Goal: Information Seeking & Learning: Check status

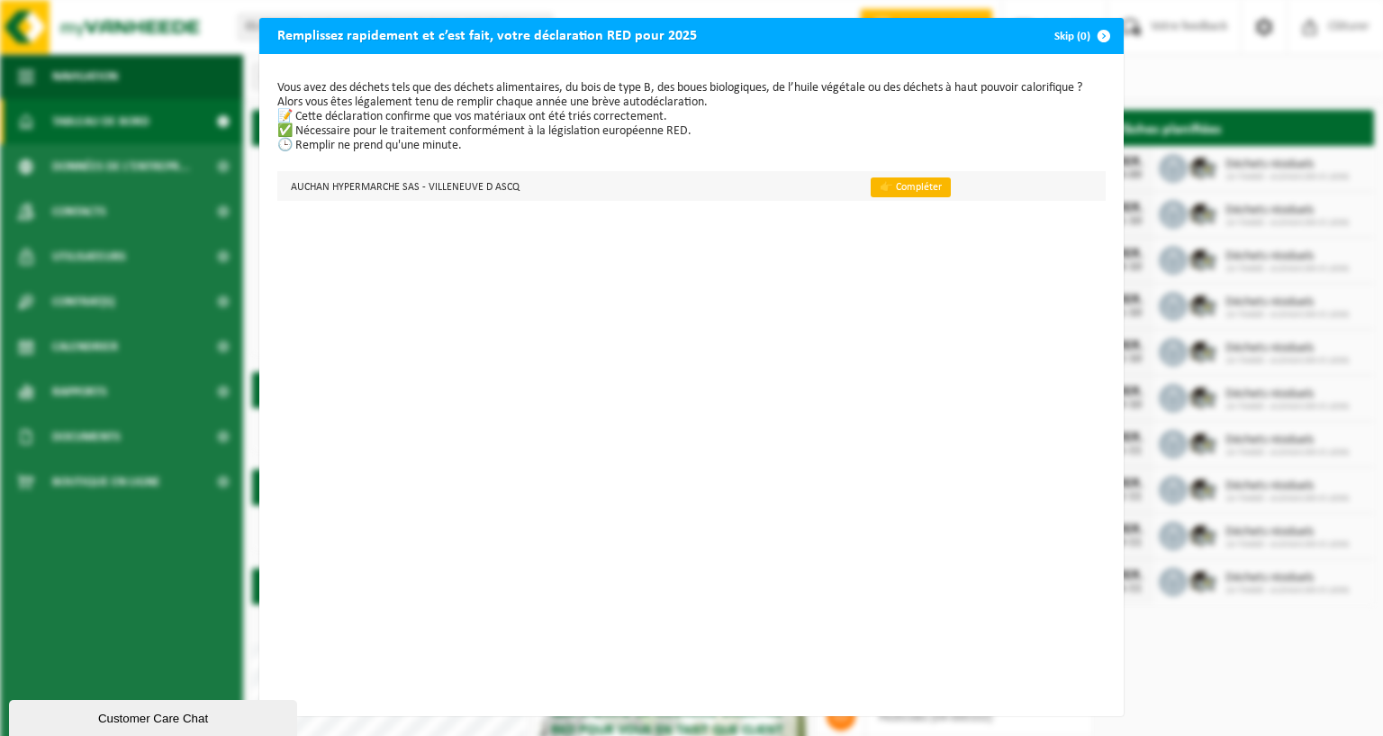
click at [902, 187] on link "👉 Compléter" at bounding box center [911, 187] width 80 height 20
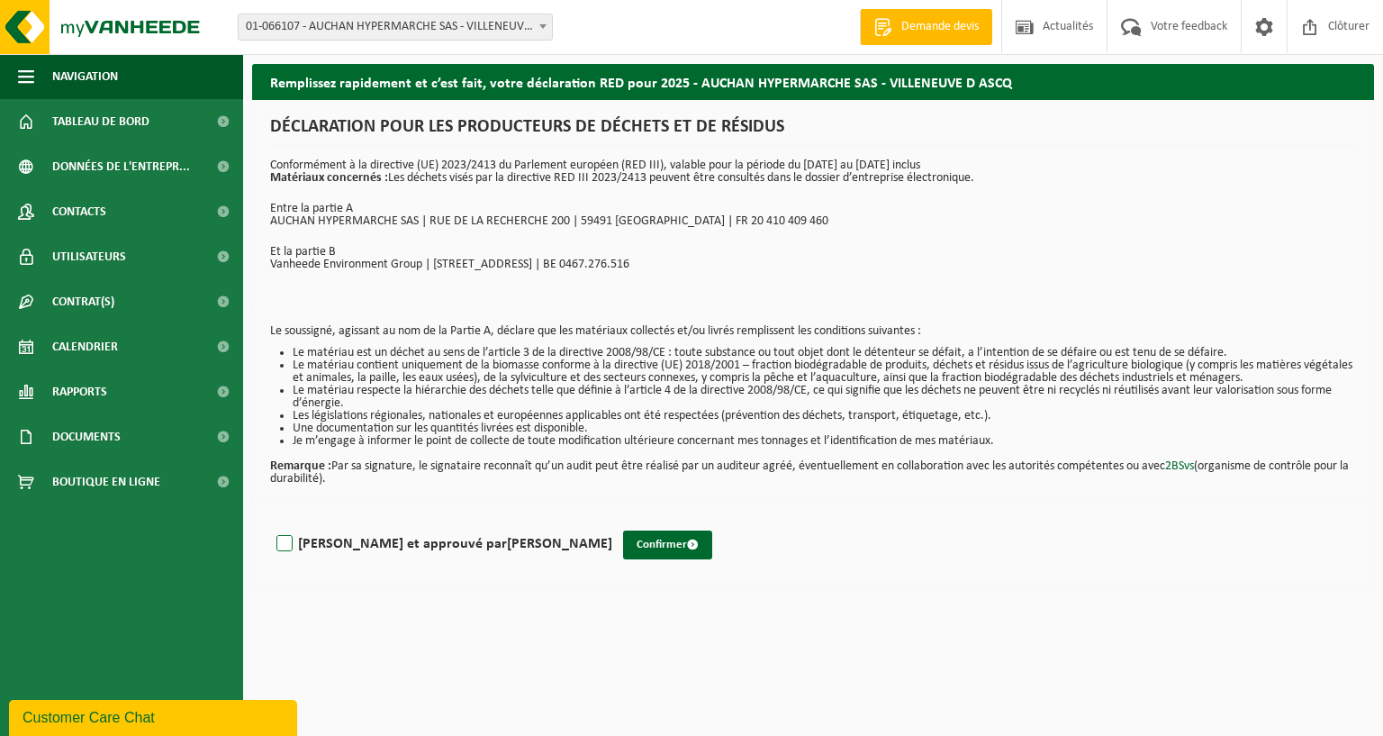
click at [276, 541] on label "[PERSON_NAME] et approuvé par [PERSON_NAME]" at bounding box center [443, 543] width 340 height 27
click at [612, 521] on input "[PERSON_NAME] et approuvé par [PERSON_NAME]" at bounding box center [612, 521] width 1 height 1
checkbox input "true"
click at [623, 539] on button "Confirmer" at bounding box center [667, 544] width 89 height 29
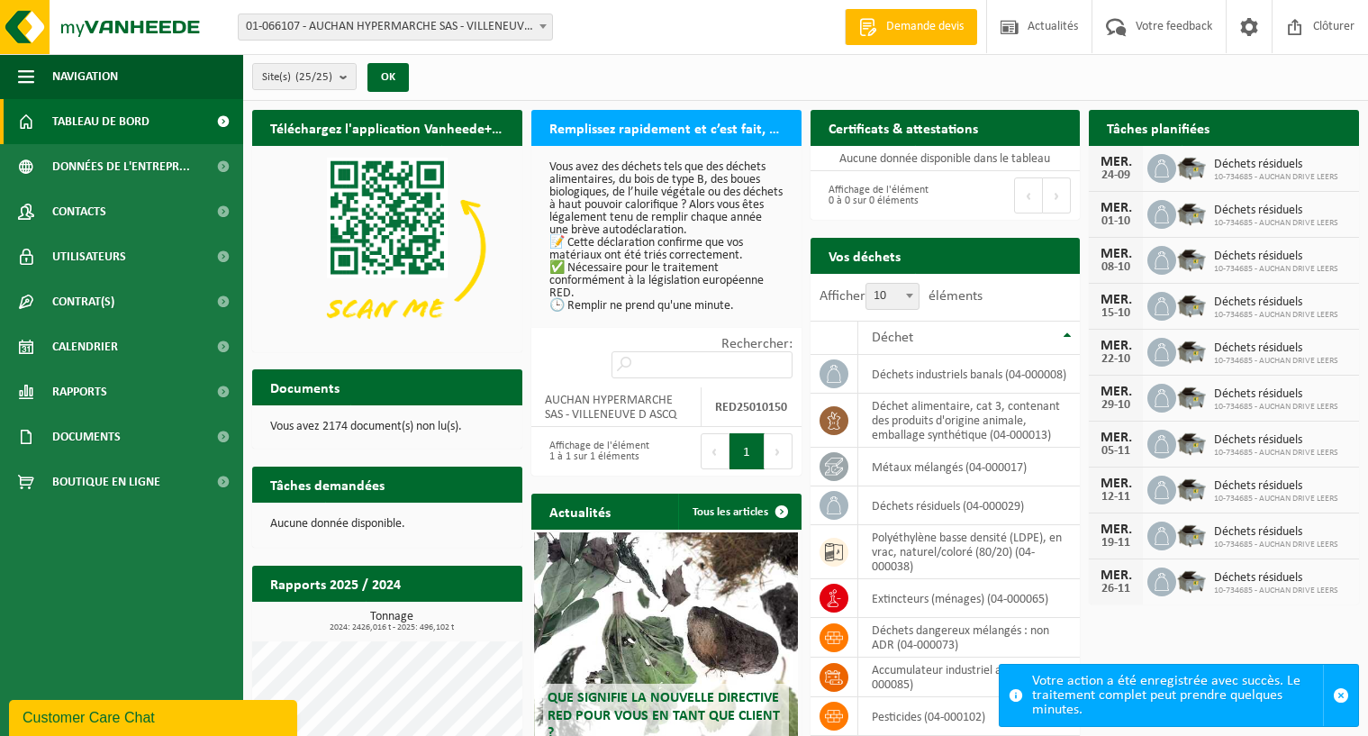
click at [1270, 176] on span "10-734685 - AUCHAN DRIVE LEERS" at bounding box center [1276, 177] width 124 height 11
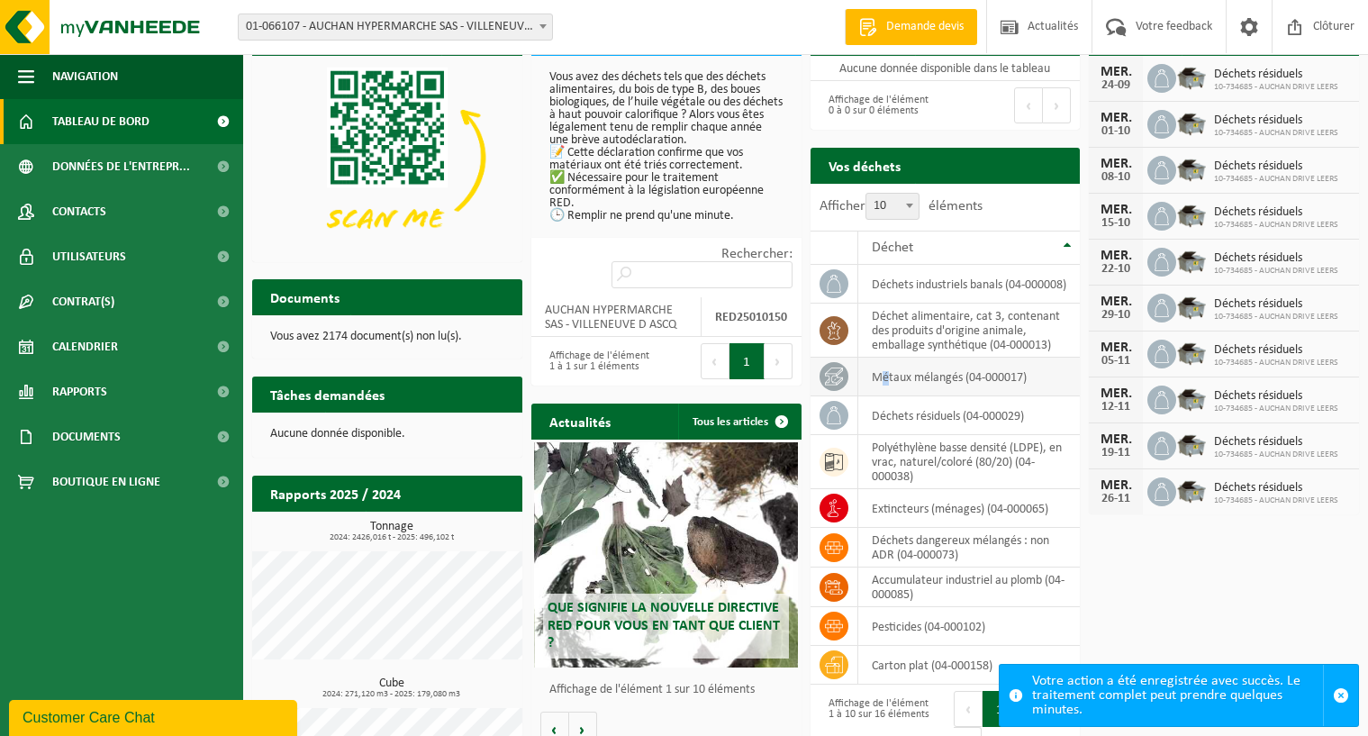
click at [884, 374] on td "métaux mélangés (04-000017)" at bounding box center [969, 377] width 222 height 39
click at [838, 385] on icon at bounding box center [834, 376] width 18 height 18
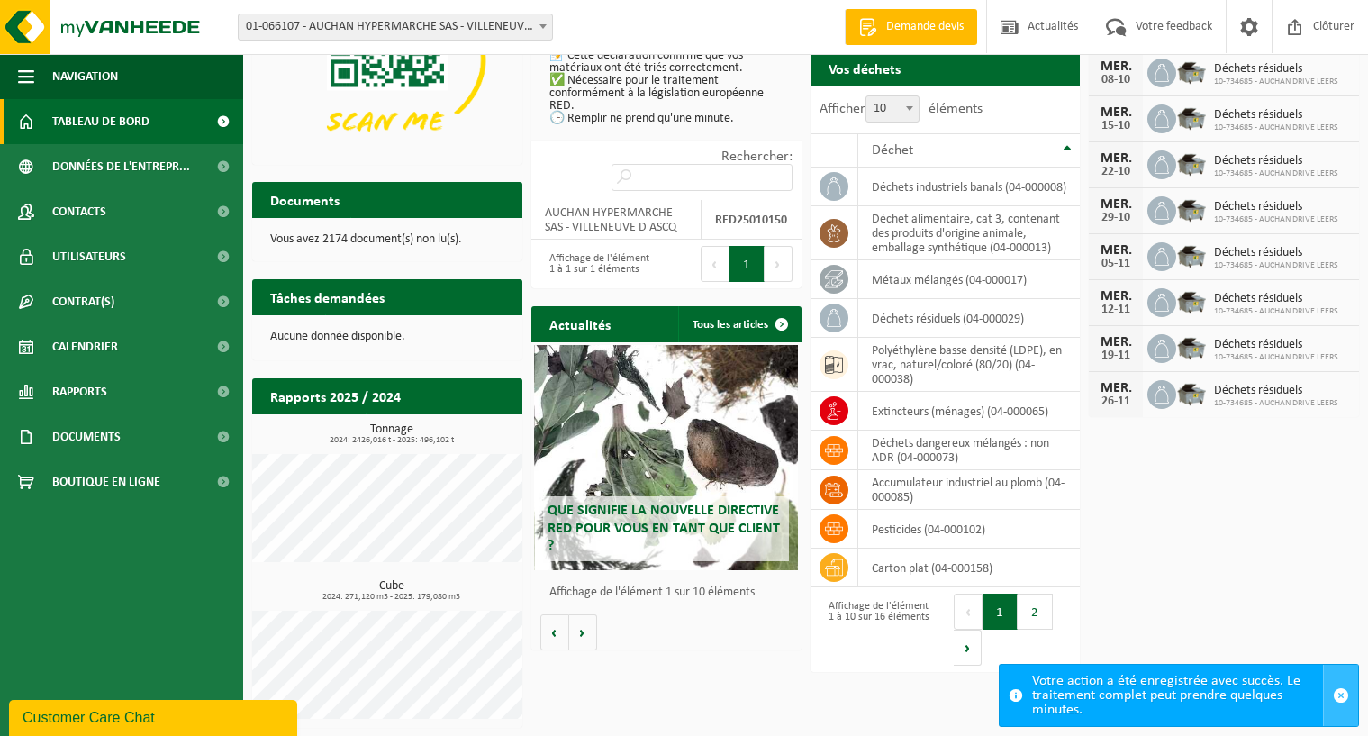
click at [1338, 692] on span "button" at bounding box center [1341, 695] width 16 height 16
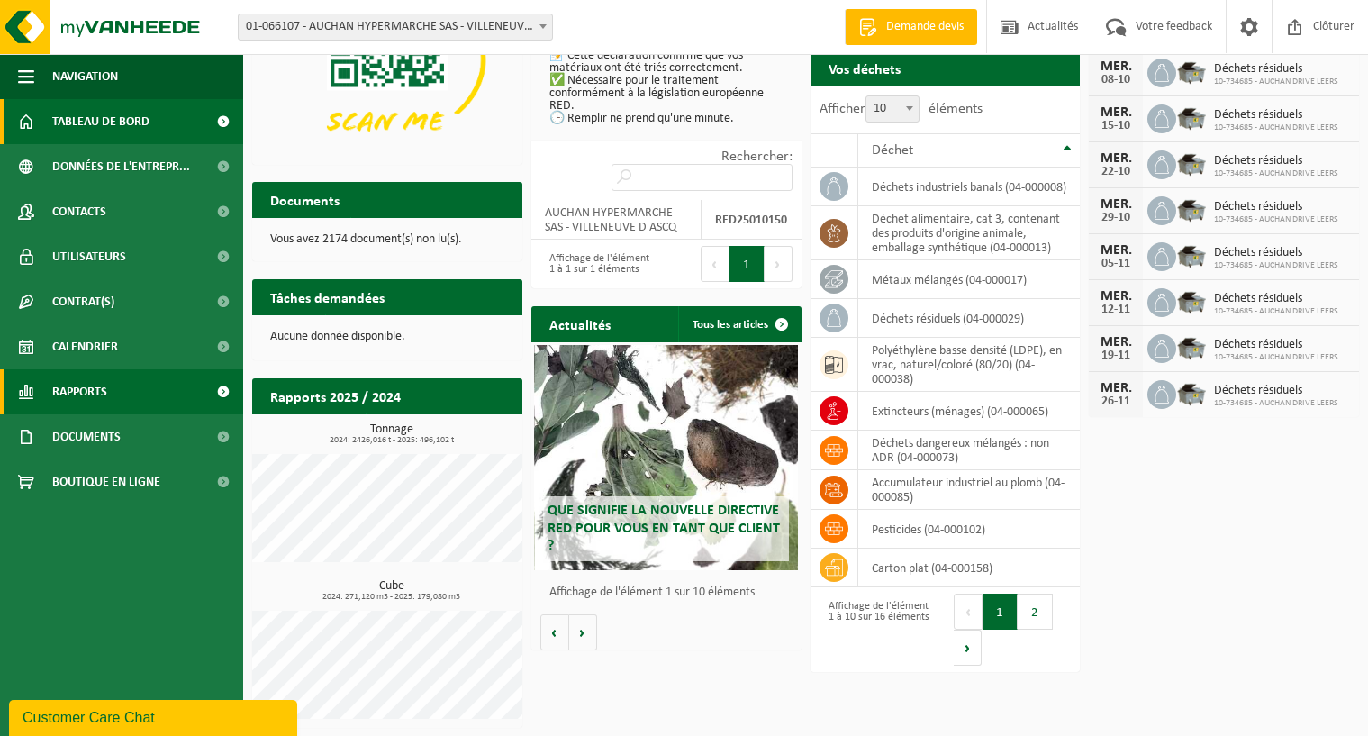
click at [106, 382] on span "Rapports" at bounding box center [79, 391] width 55 height 45
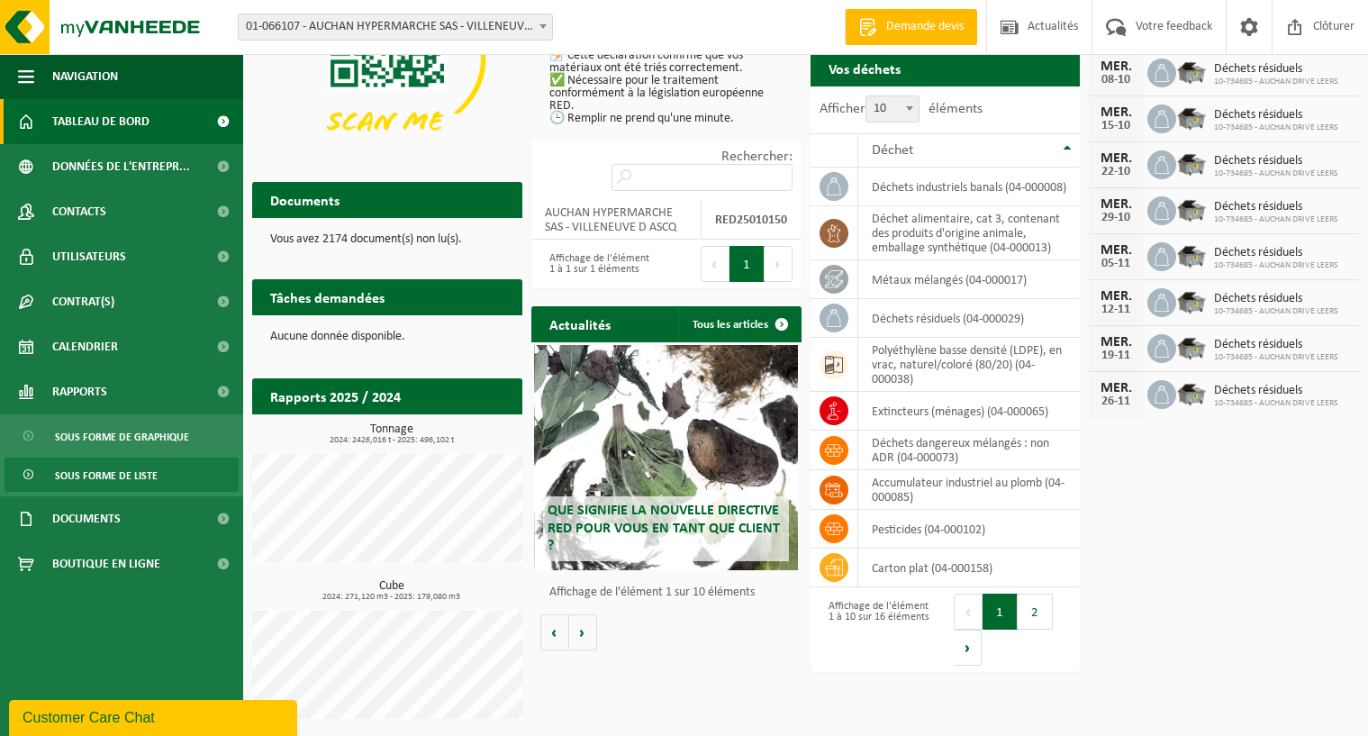
click at [83, 473] on span "Sous forme de liste" at bounding box center [106, 475] width 103 height 34
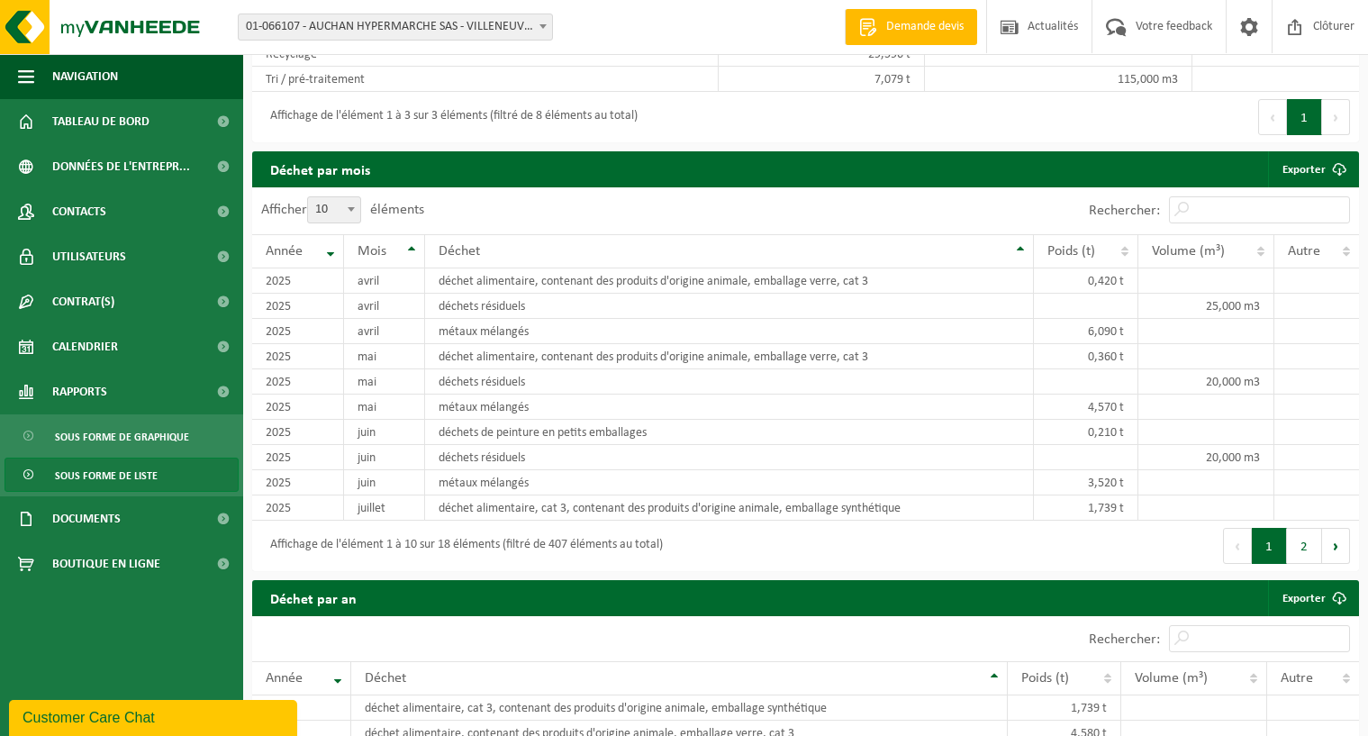
scroll to position [1441, 0]
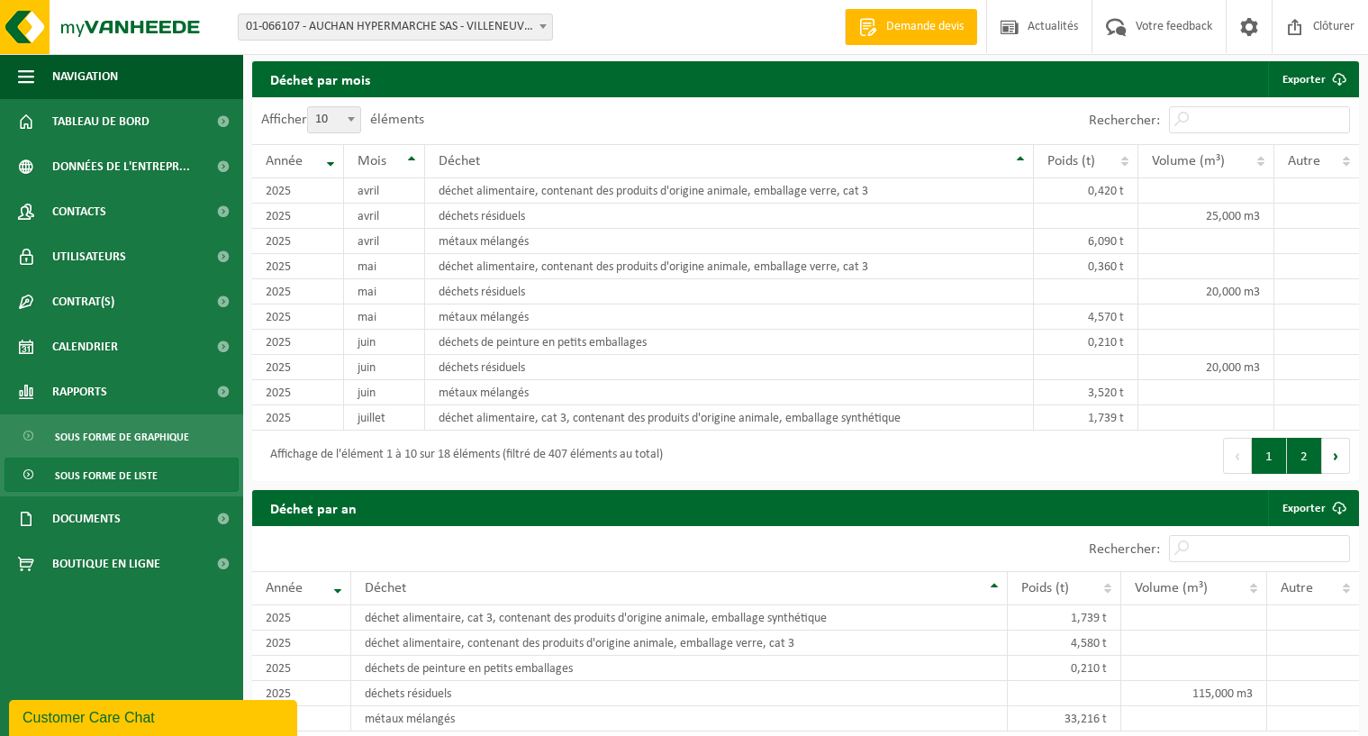
click at [1311, 474] on button "2" at bounding box center [1304, 456] width 35 height 36
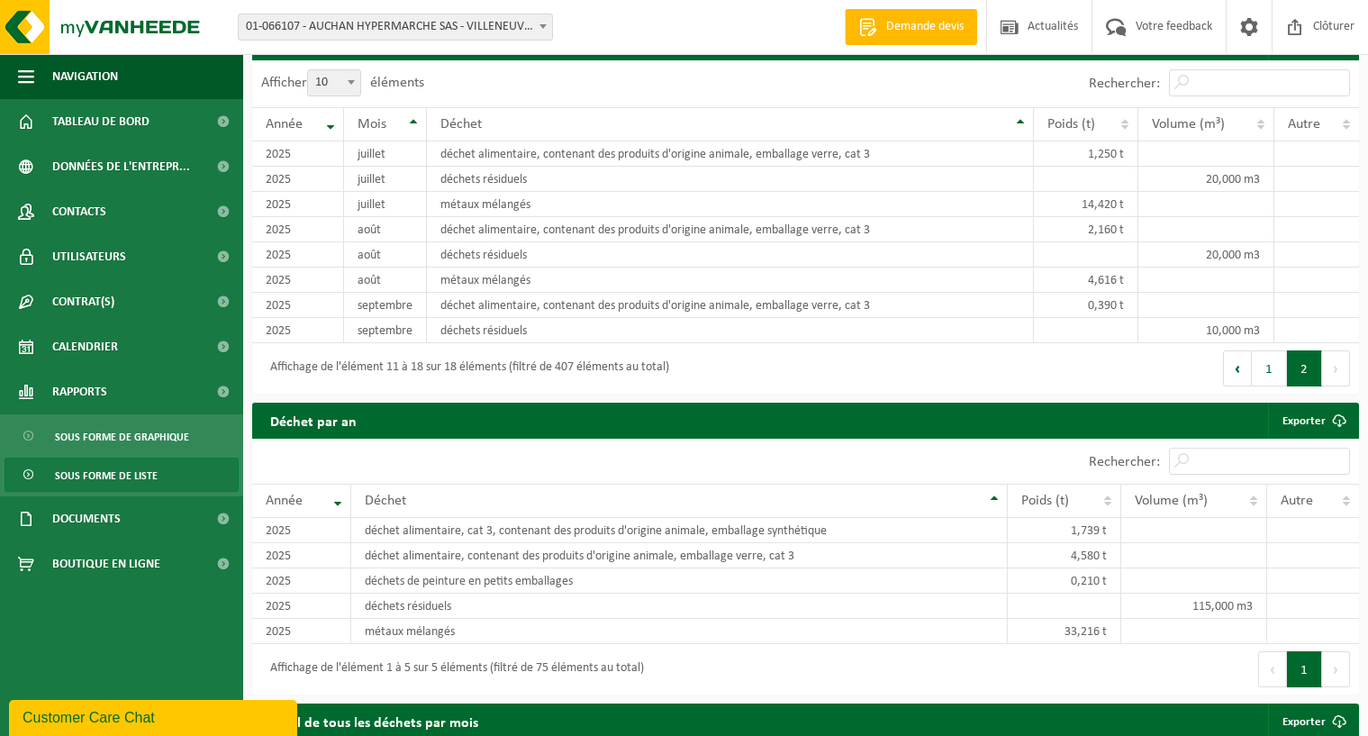
scroll to position [1388, 0]
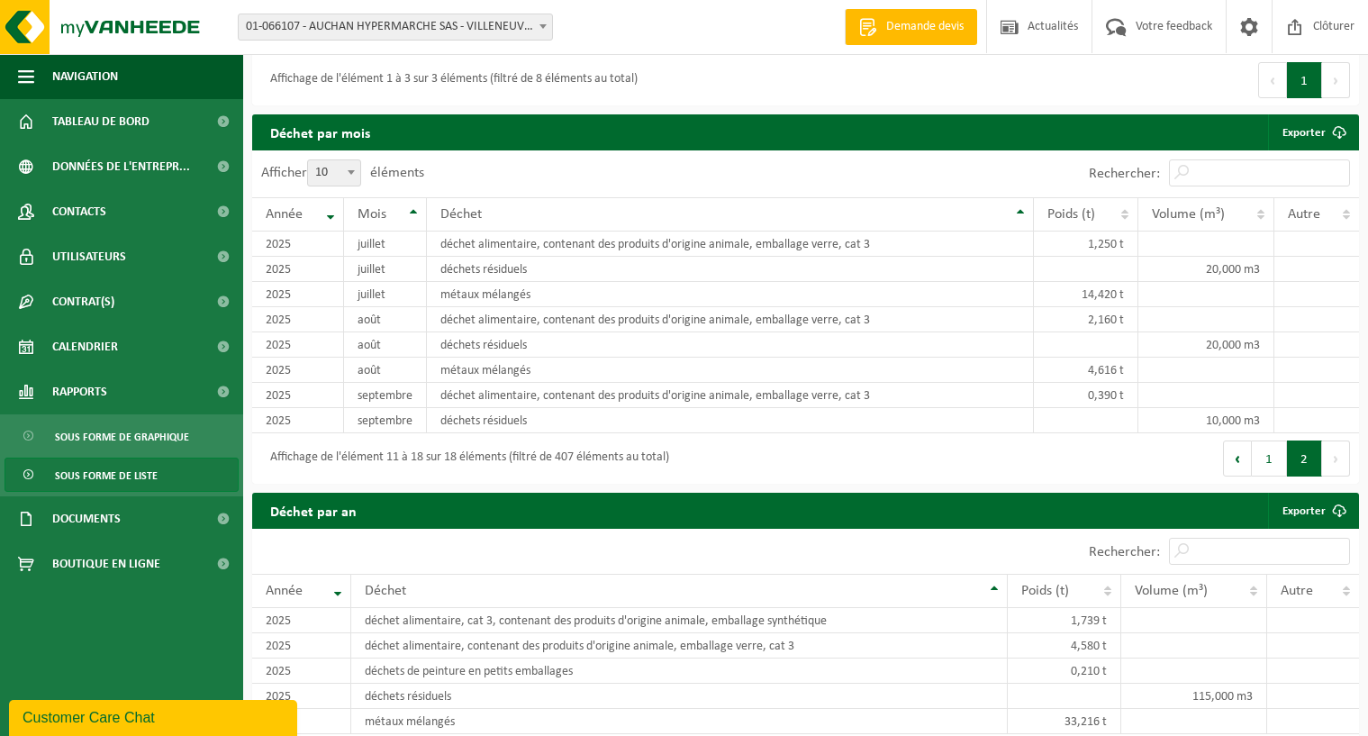
click at [351, 175] on b at bounding box center [351, 172] width 7 height 5
click at [351, 160] on select "10 25 50 100" at bounding box center [339, 159] width 54 height 1
select select "50"
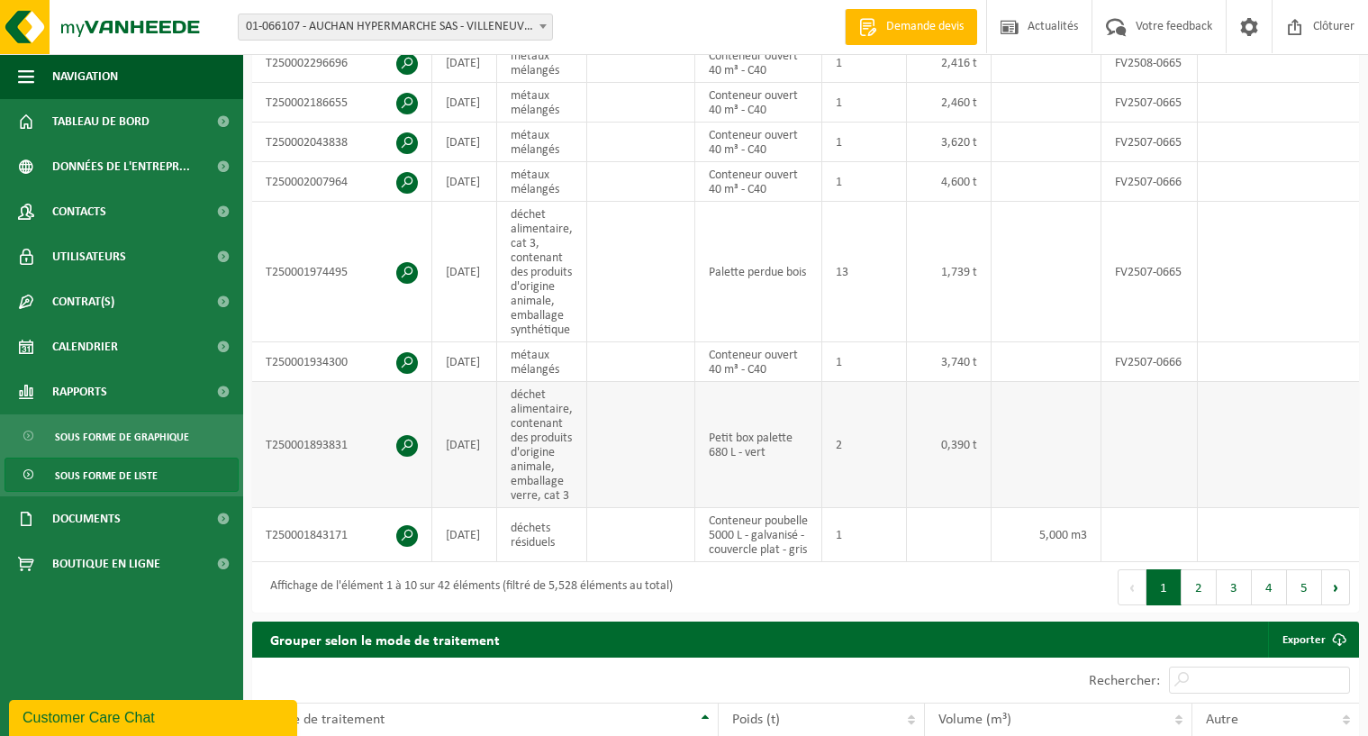
scroll to position [720, 0]
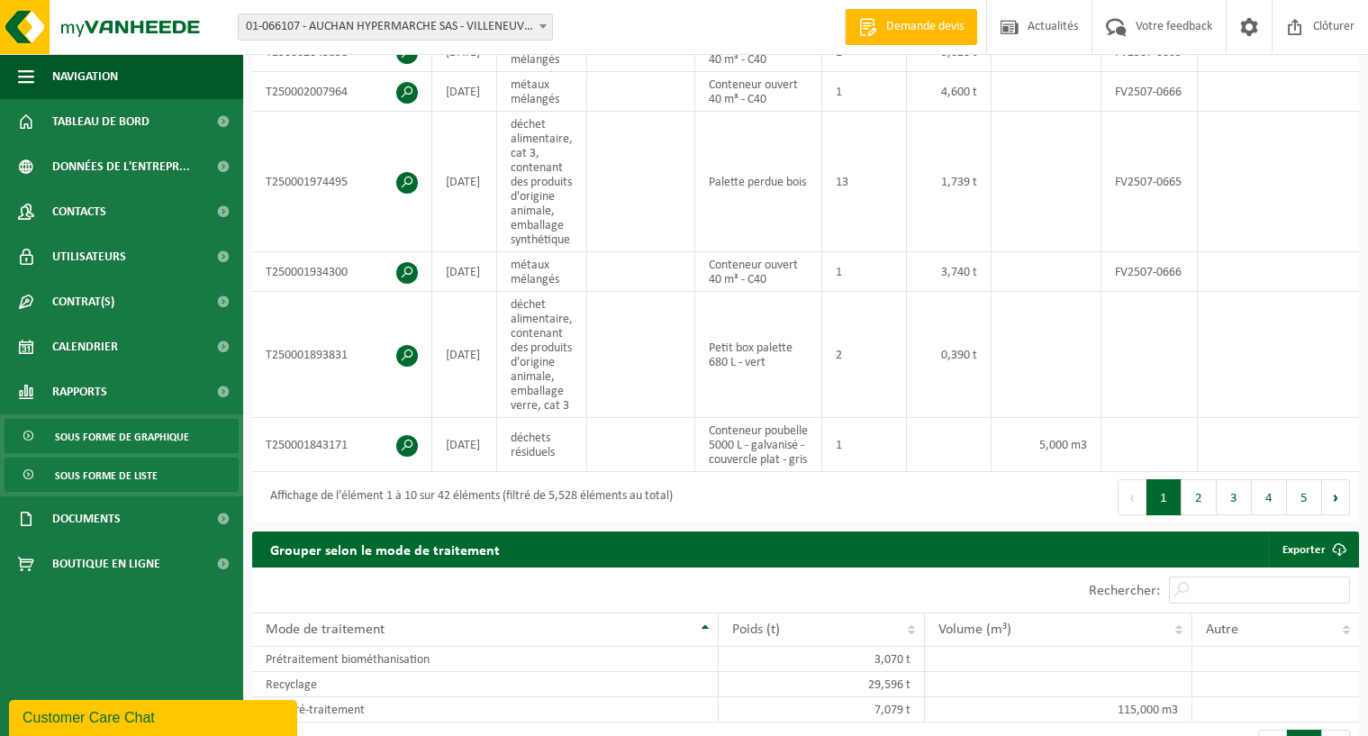
click at [117, 432] on span "Sous forme de graphique" at bounding box center [122, 437] width 134 height 34
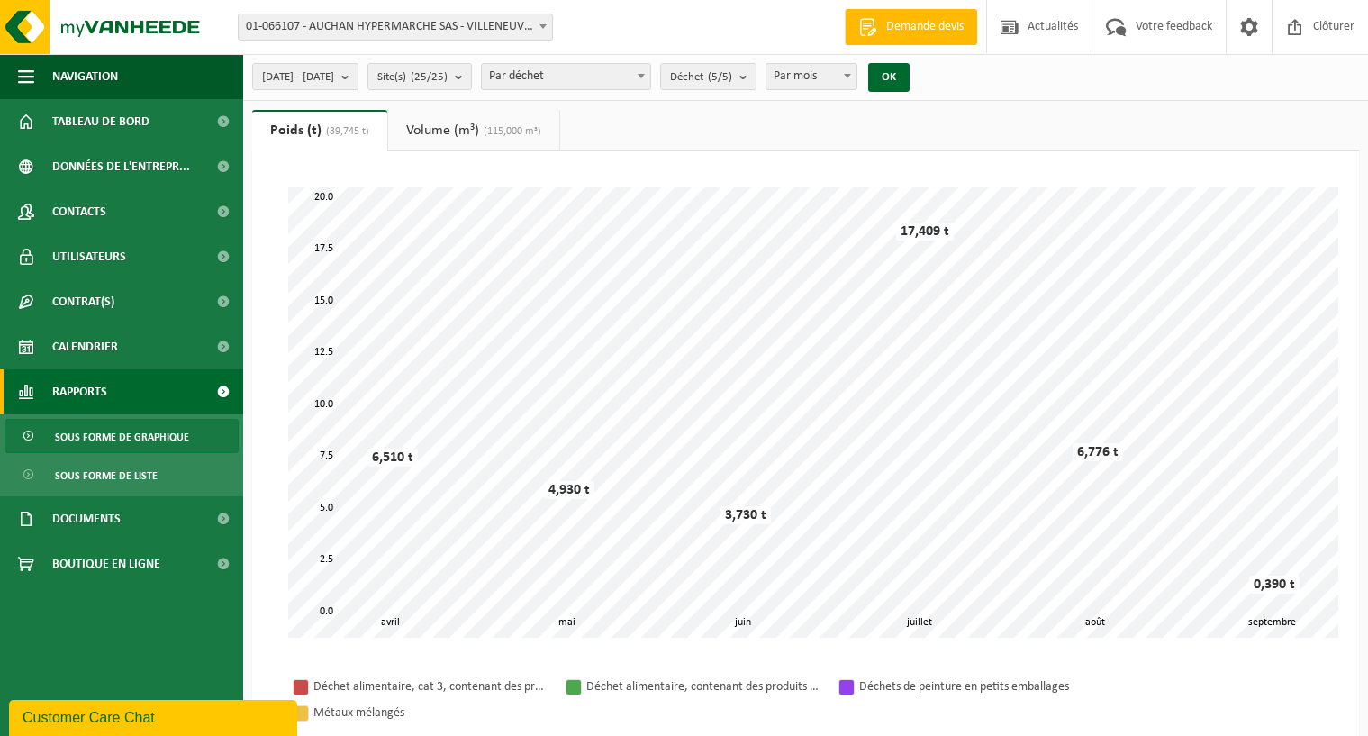
click at [851, 75] on b at bounding box center [847, 76] width 7 height 5
click at [650, 73] on span at bounding box center [641, 75] width 18 height 23
click at [915, 124] on ul "Poids (t) (39,745 t) Volume (m³) (115,000 m³)" at bounding box center [805, 130] width 1107 height 41
click at [358, 78] on b "submit" at bounding box center [349, 76] width 16 height 25
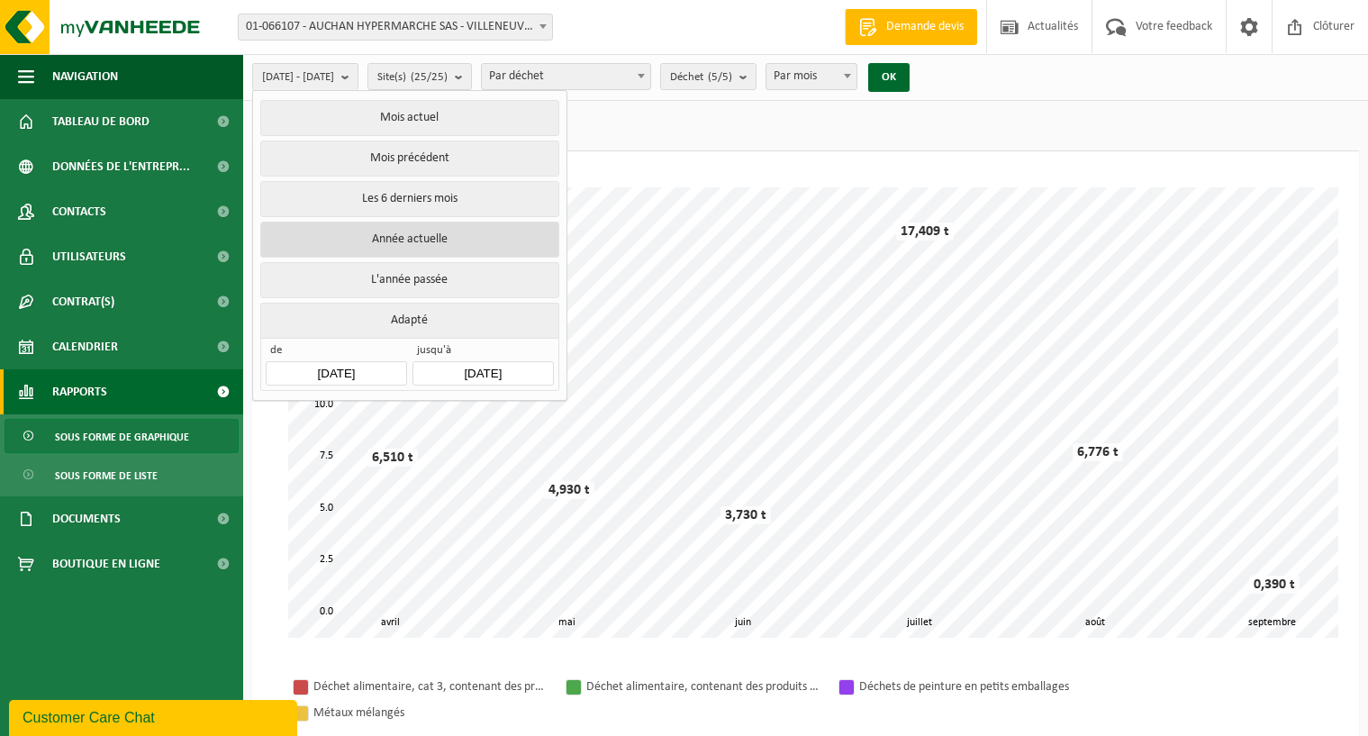
click at [443, 241] on button "Année actuelle" at bounding box center [409, 240] width 298 height 36
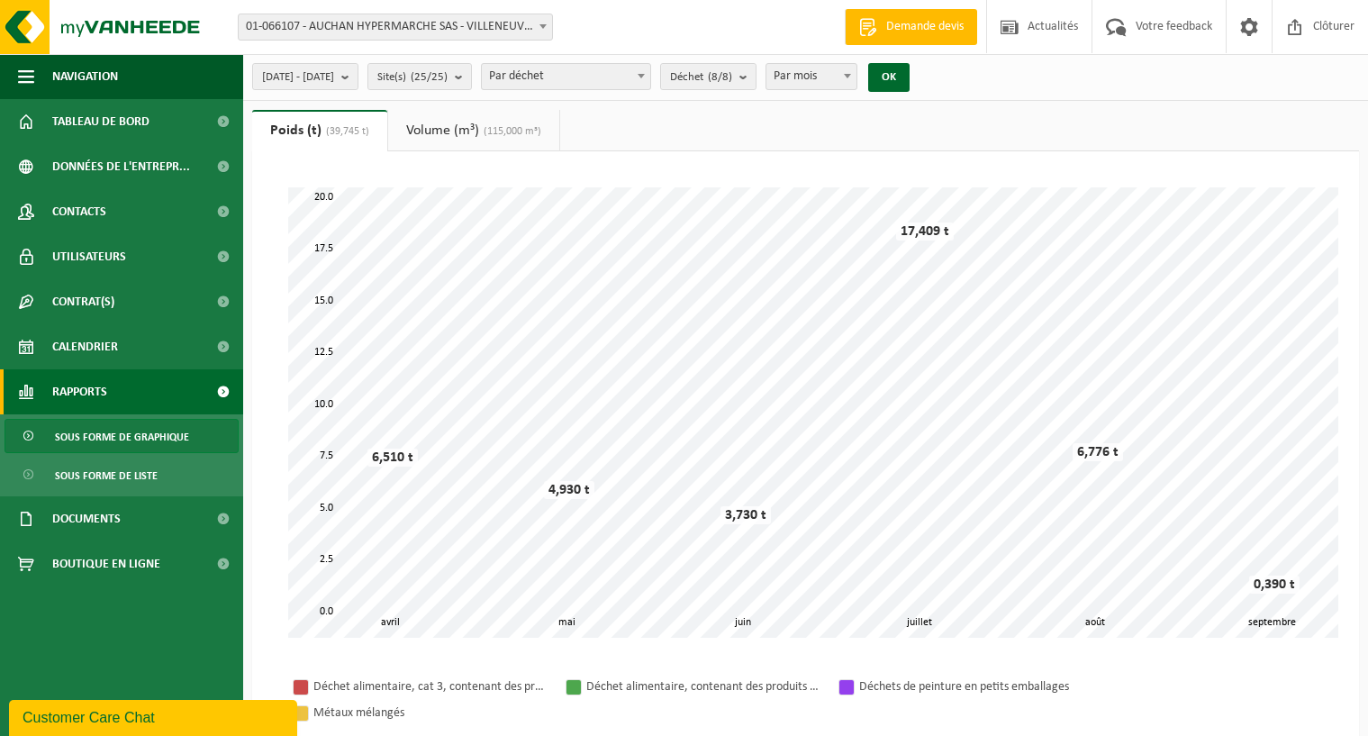
scroll to position [270, 0]
